Goal: Task Accomplishment & Management: Manage account settings

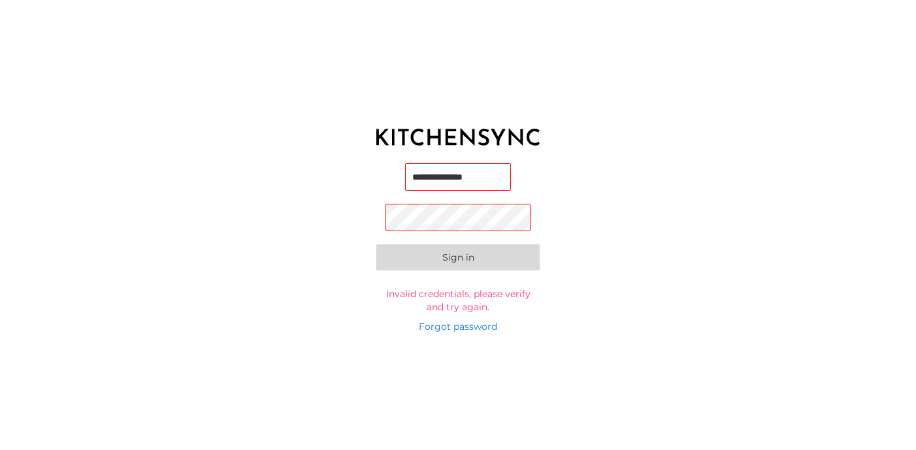
click at [458, 259] on button "Sign in" at bounding box center [457, 257] width 163 height 26
click at [456, 330] on link "Forgot password" at bounding box center [458, 326] width 78 height 13
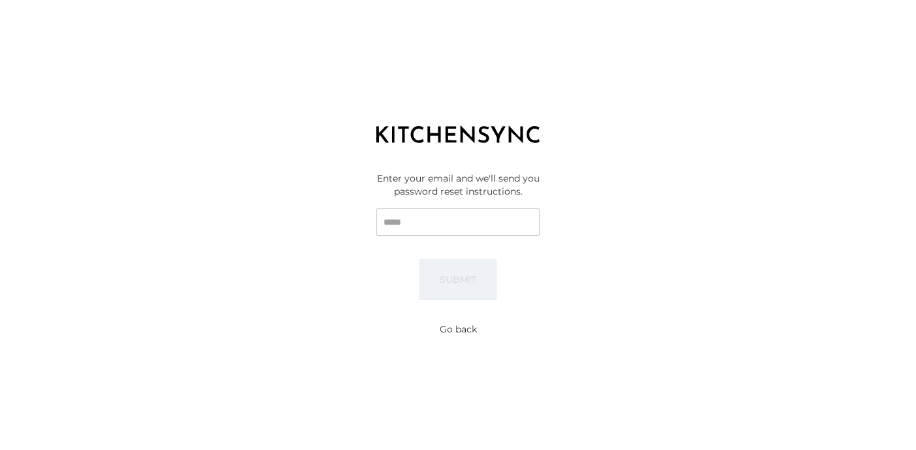
click at [431, 228] on input "Email" at bounding box center [457, 221] width 163 height 27
click at [266, 239] on div "Enter your email and we'll send you password reset instructions. Email Submit" at bounding box center [458, 235] width 916 height 163
click at [346, 228] on div "Enter your email and we'll send you password reset instructions. Email Submit" at bounding box center [458, 235] width 916 height 163
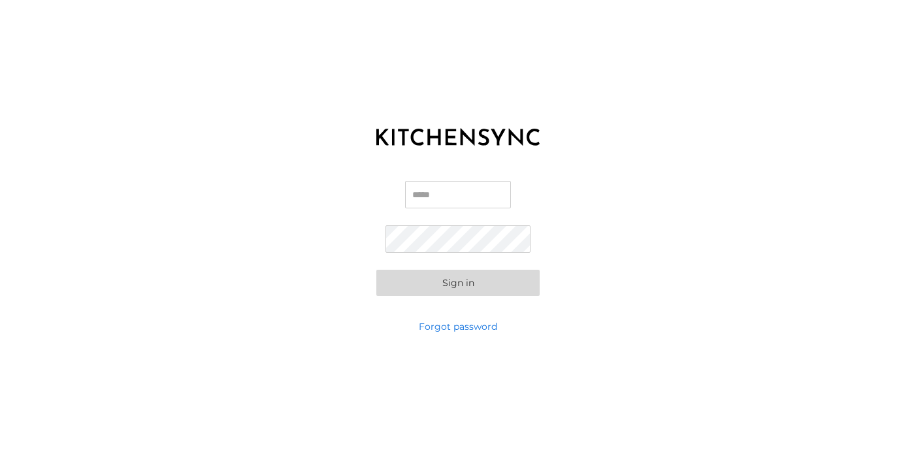
type input "**********"
click at [458, 282] on button "Sign in" at bounding box center [457, 283] width 163 height 26
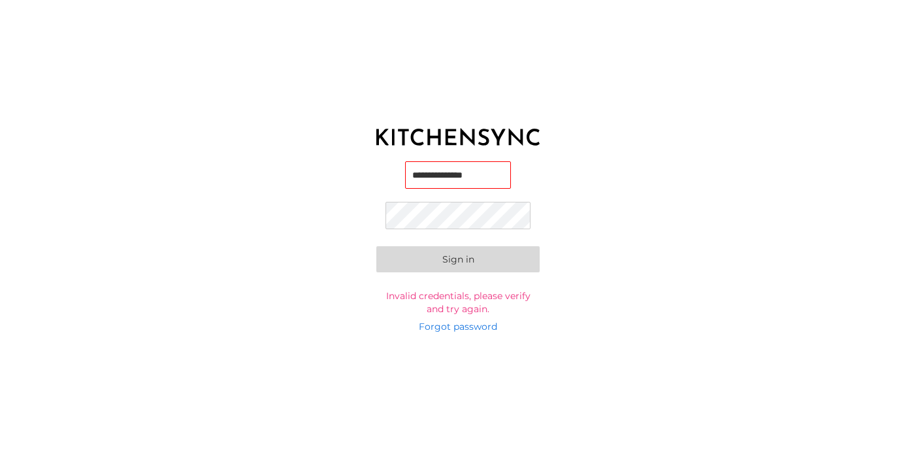
click at [458, 259] on button "Sign in" at bounding box center [457, 259] width 163 height 26
